Goal: Task Accomplishment & Management: Use online tool/utility

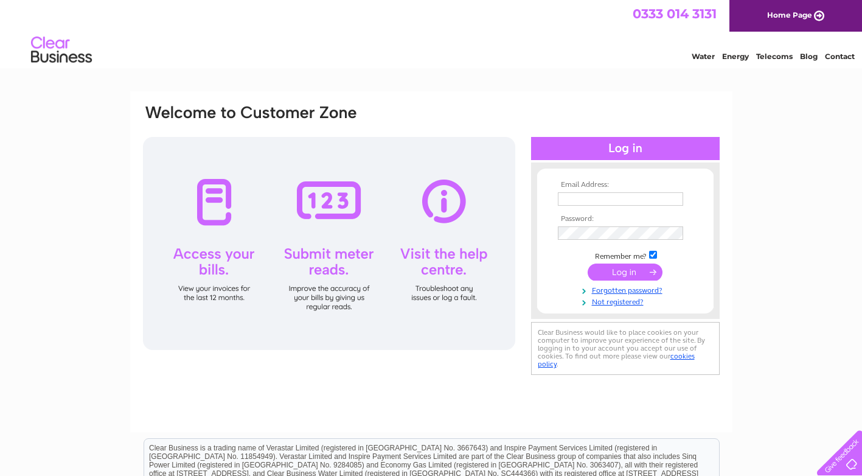
type input "[EMAIL_ADDRESS][DOMAIN_NAME]"
click at [612, 270] on input "submit" at bounding box center [625, 271] width 75 height 17
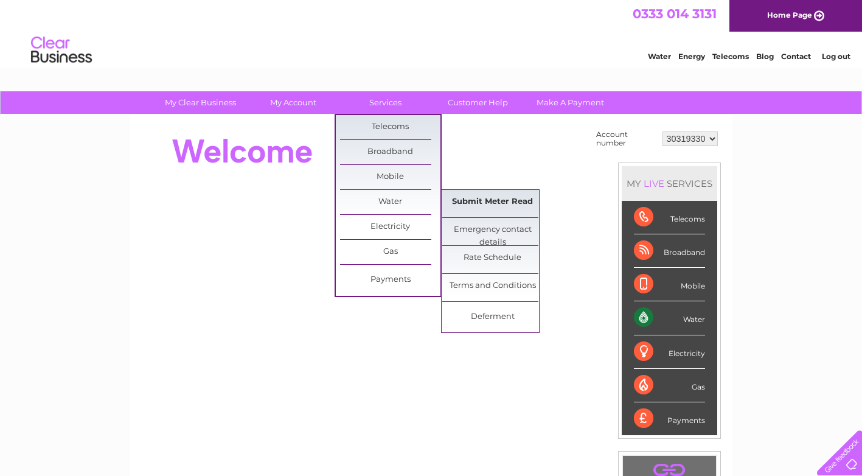
click at [493, 205] on link "Submit Meter Read" at bounding box center [492, 202] width 100 height 24
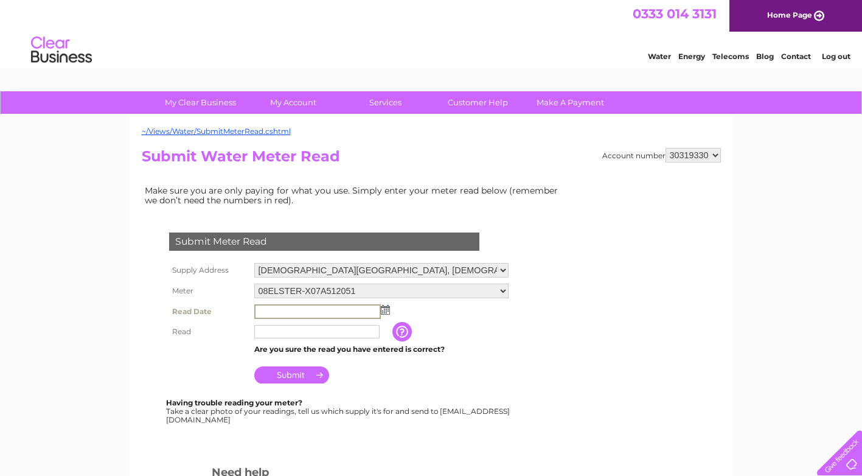
click at [260, 311] on input "text" at bounding box center [317, 311] width 127 height 15
click at [386, 310] on img at bounding box center [384, 309] width 9 height 10
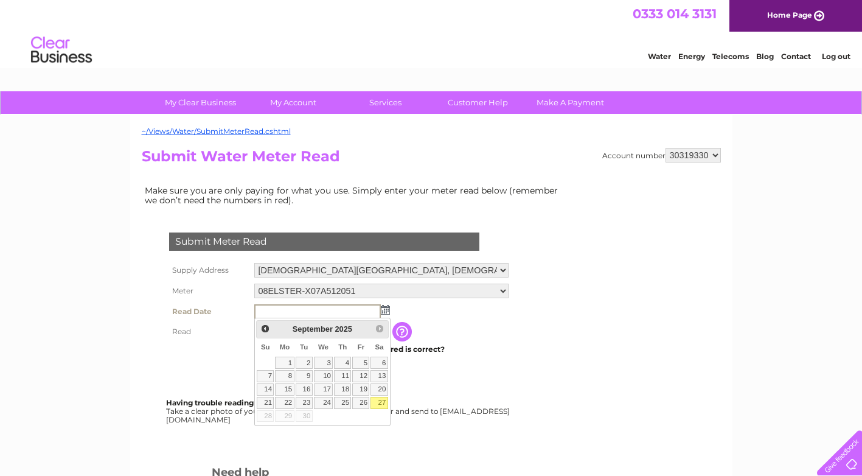
click at [382, 401] on link "27" at bounding box center [379, 403] width 17 height 12
type input "2025/09/27"
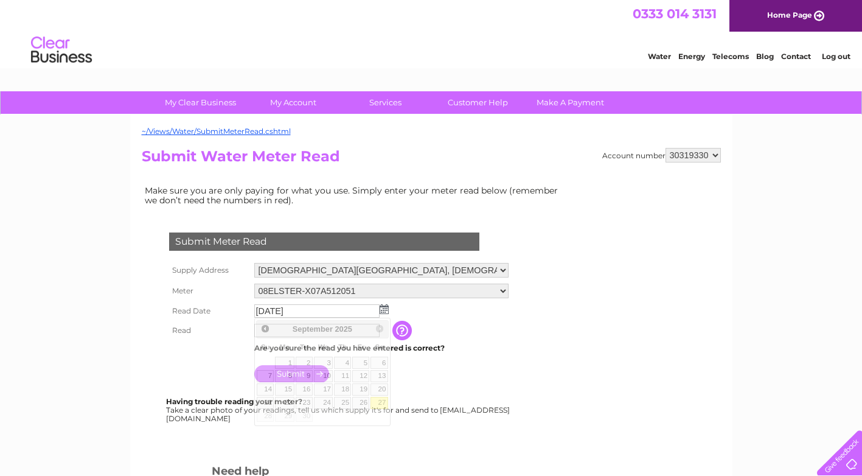
click at [382, 401] on body "My Clear Business Login Details My Details My Preferences Link Account My Accou…" at bounding box center [431, 411] width 862 height 823
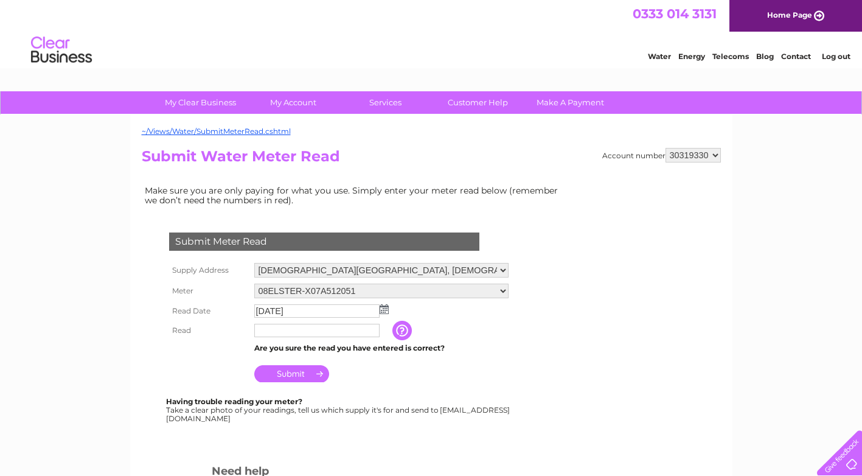
click at [277, 333] on input "text" at bounding box center [316, 330] width 125 height 13
type input "2805"
click at [281, 376] on input "Submit" at bounding box center [291, 373] width 75 height 17
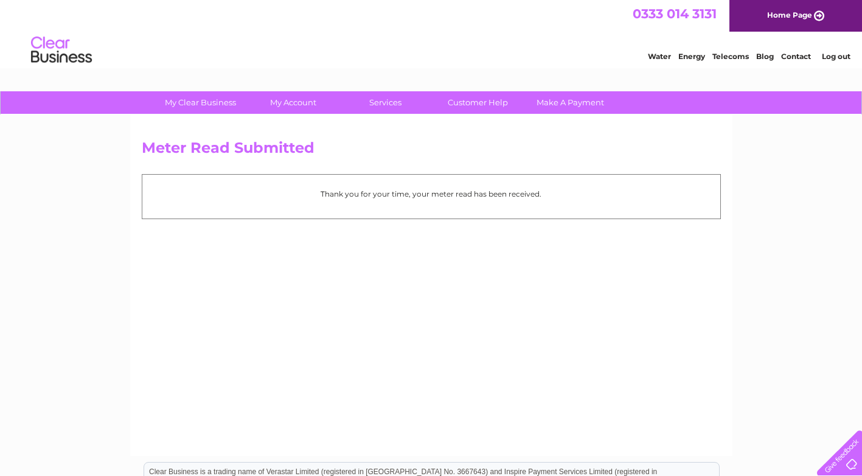
click at [843, 55] on link "Log out" at bounding box center [836, 56] width 29 height 9
